Goal: Navigation & Orientation: Find specific page/section

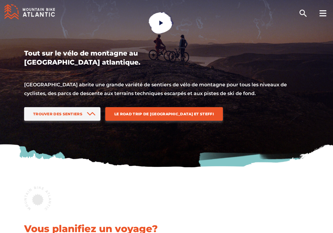
scroll to position [35, 0]
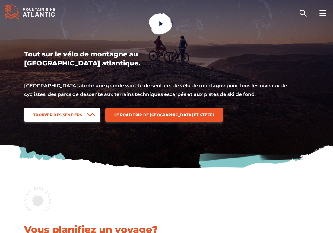
click at [91, 114] on icon at bounding box center [91, 114] width 8 height 3
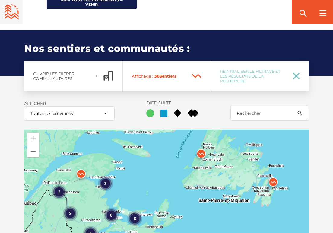
scroll to position [694, 0]
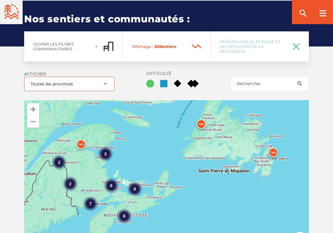
select select "31"
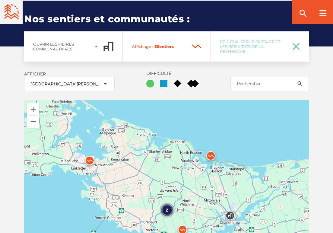
drag, startPoint x: 102, startPoint y: 121, endPoint x: 131, endPoint y: 168, distance: 55.8
click at [131, 168] on div "2" at bounding box center [166, 175] width 285 height 151
click at [92, 159] on img at bounding box center [89, 162] width 18 height 18
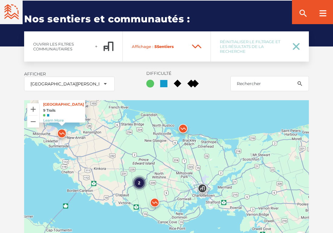
drag, startPoint x: 144, startPoint y: 159, endPoint x: 116, endPoint y: 124, distance: 44.6
click at [116, 124] on div "2 Rotary Park 9 Trails Learn More" at bounding box center [166, 175] width 285 height 151
click at [184, 127] on img at bounding box center [183, 130] width 18 height 18
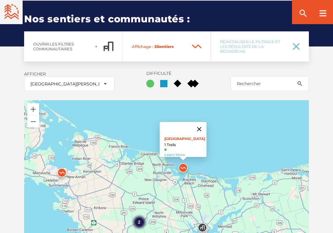
click at [203, 123] on button "Fermer" at bounding box center [199, 129] width 14 height 14
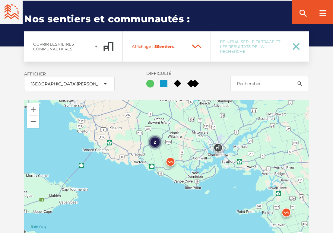
drag, startPoint x: 168, startPoint y: 209, endPoint x: 184, endPoint y: 129, distance: 82.0
click at [184, 129] on div "2" at bounding box center [166, 175] width 285 height 151
click at [170, 162] on img at bounding box center [171, 163] width 18 height 18
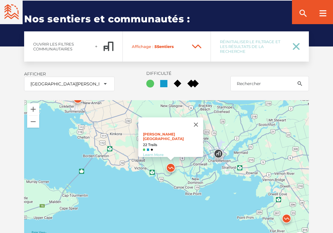
click at [160, 152] on link "Learn More" at bounding box center [153, 154] width 20 height 5
click at [193, 124] on button "Fermer" at bounding box center [196, 124] width 14 height 14
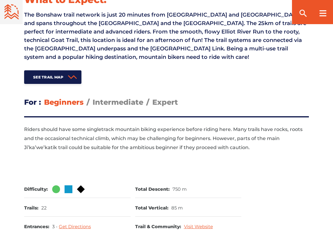
scroll to position [200, 0]
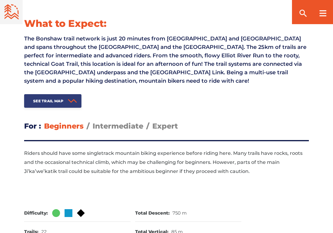
click at [71, 100] on icon at bounding box center [72, 101] width 9 height 4
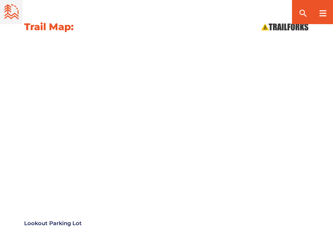
scroll to position [657, 0]
